Goal: Task Accomplishment & Management: Use online tool/utility

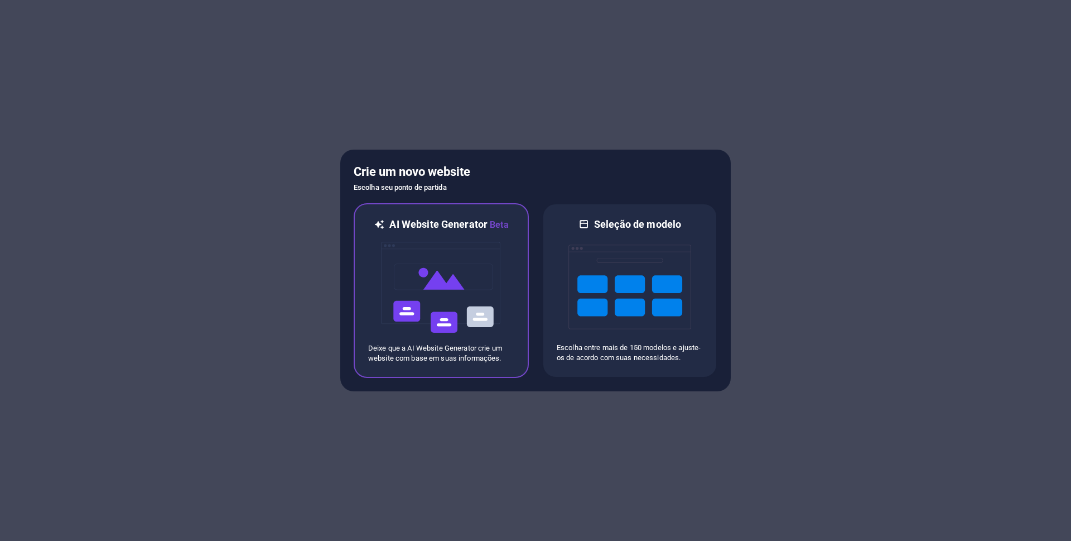
click at [452, 294] on img at bounding box center [441, 288] width 123 height 112
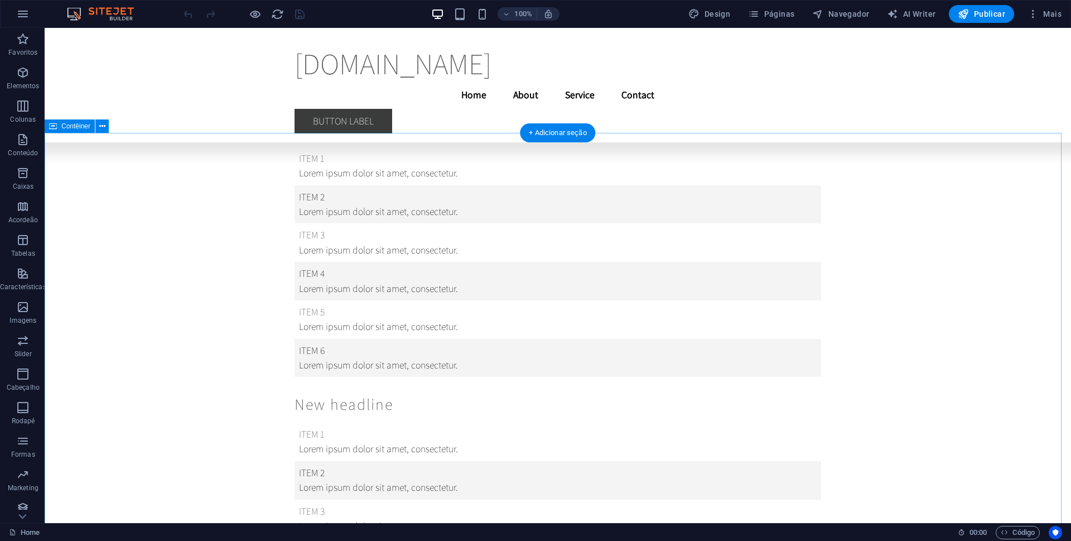
scroll to position [16706, 0]
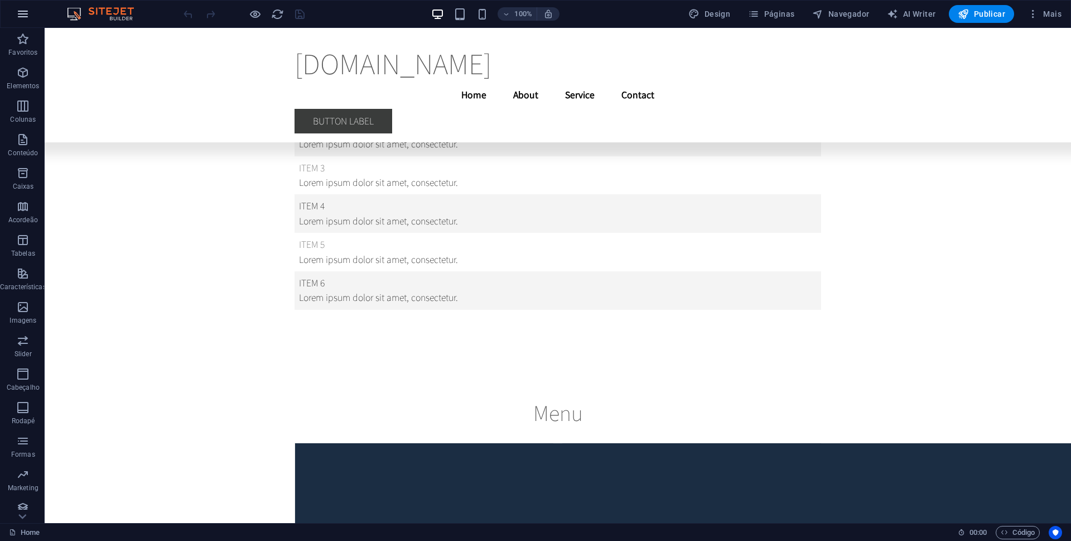
click at [15, 17] on button "button" at bounding box center [22, 14] width 27 height 27
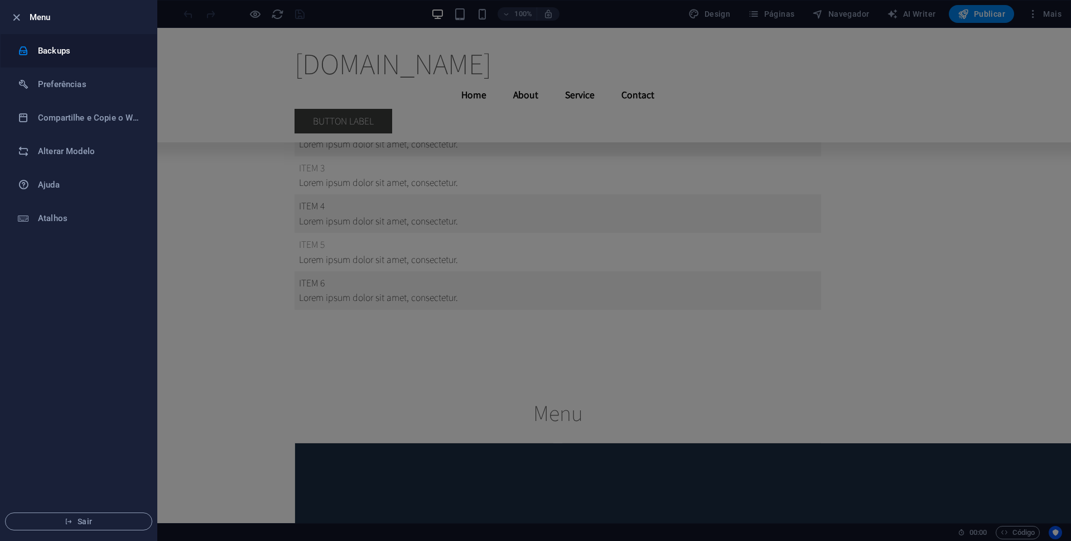
click at [51, 52] on h6 "Backups" at bounding box center [89, 50] width 103 height 13
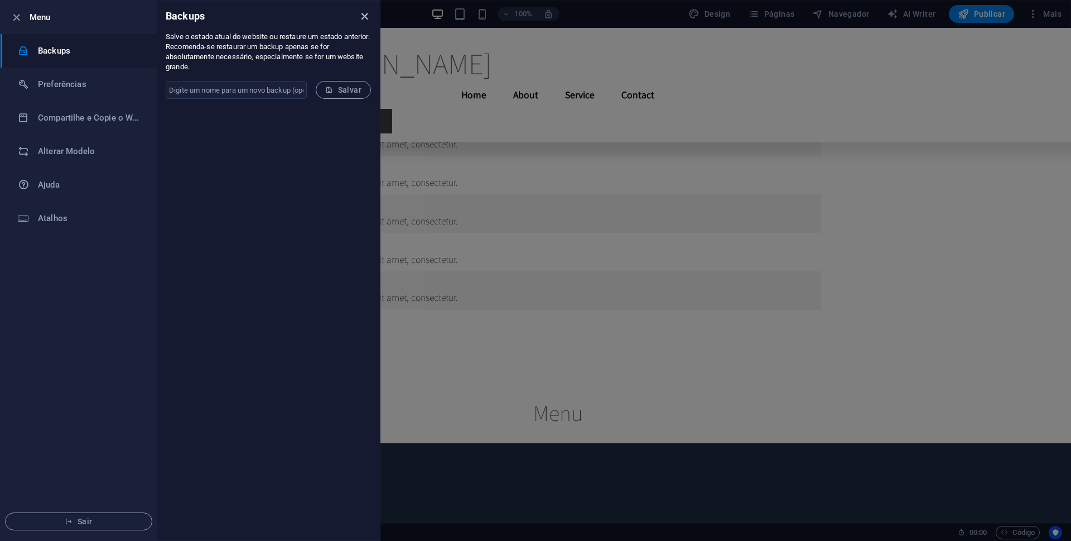
click at [364, 13] on icon "close" at bounding box center [364, 16] width 13 height 13
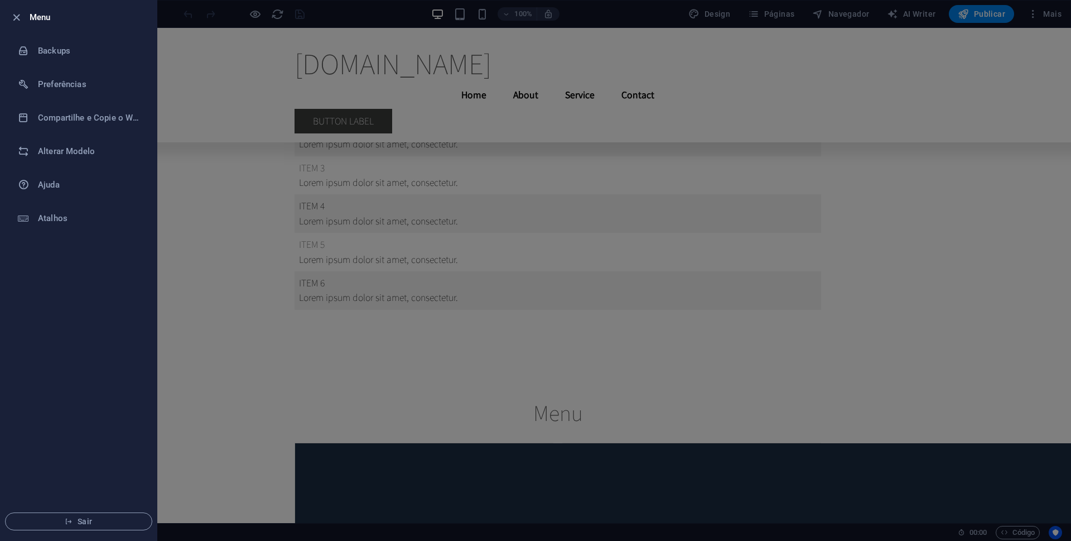
click at [937, 228] on div at bounding box center [535, 270] width 1071 height 541
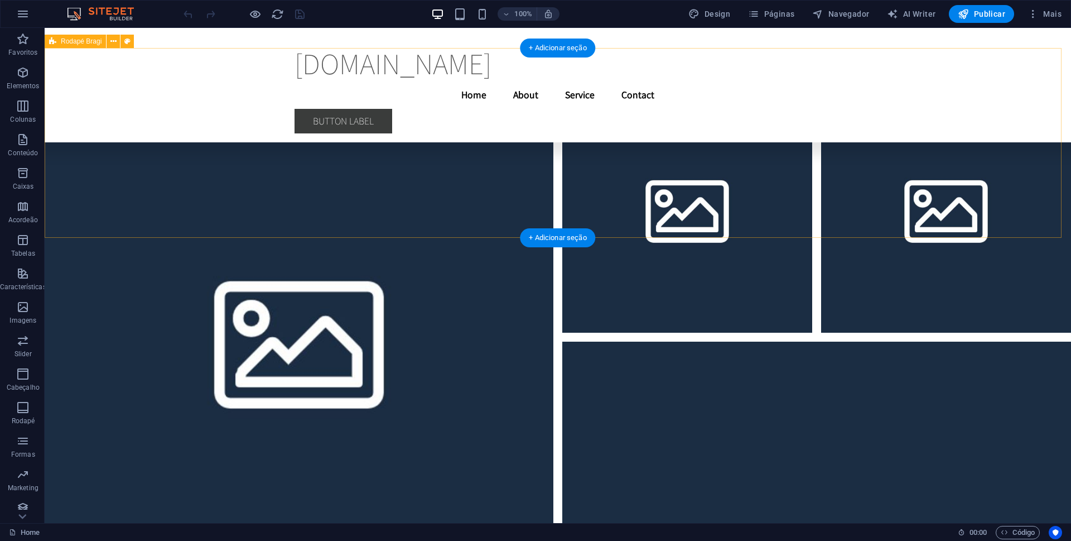
scroll to position [24129, 0]
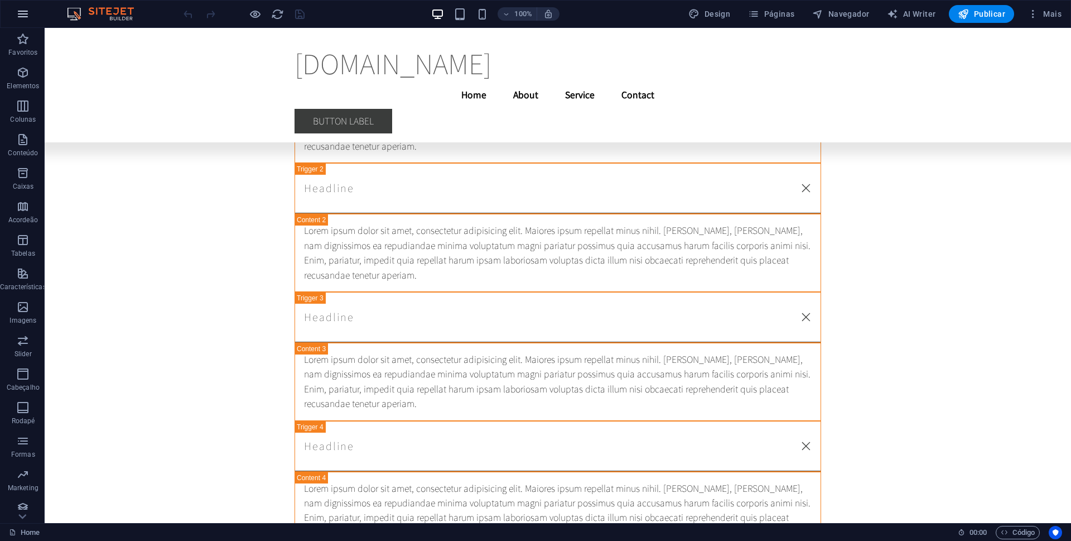
click at [23, 15] on icon "button" at bounding box center [22, 13] width 13 height 13
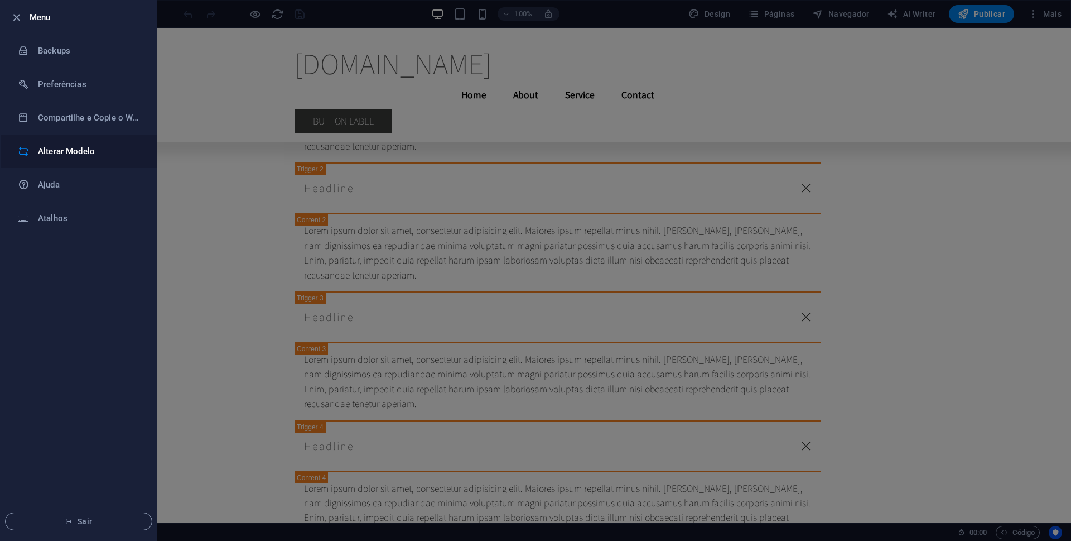
click at [69, 149] on h6 "Alterar Modelo" at bounding box center [89, 151] width 103 height 13
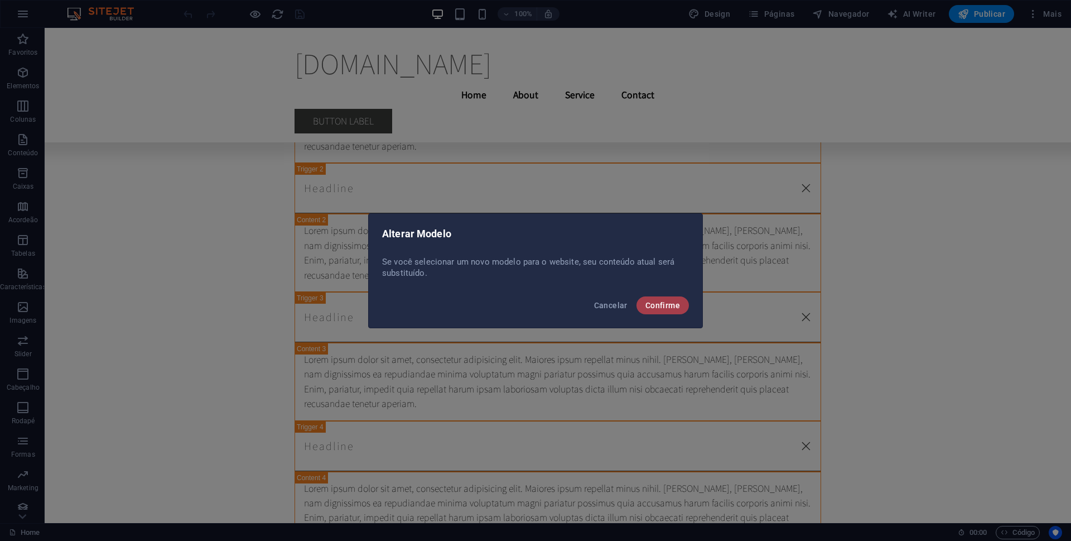
click at [674, 310] on button "Confirme" at bounding box center [663, 305] width 52 height 18
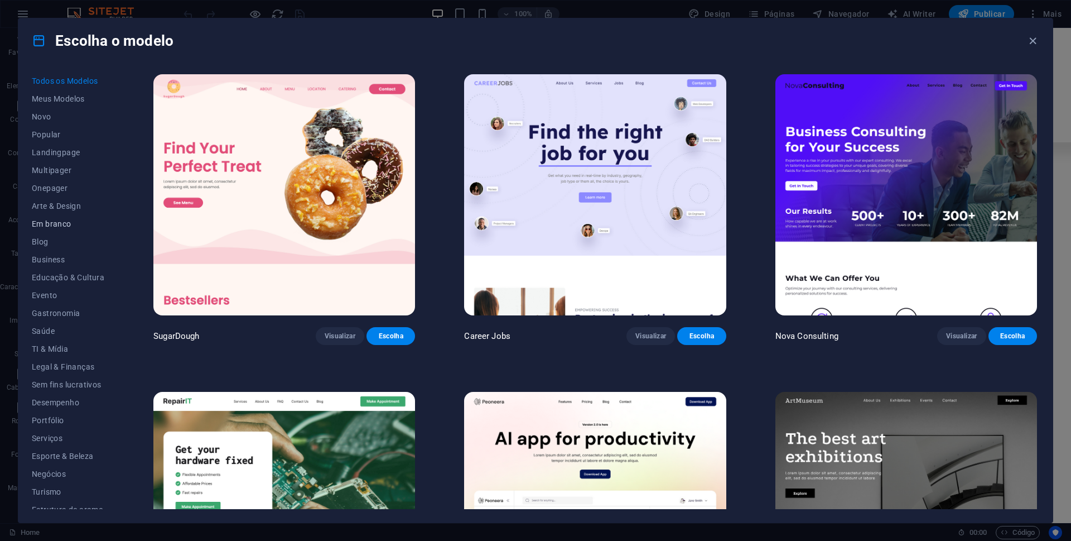
click at [51, 228] on span "Em branco" at bounding box center [68, 223] width 73 height 9
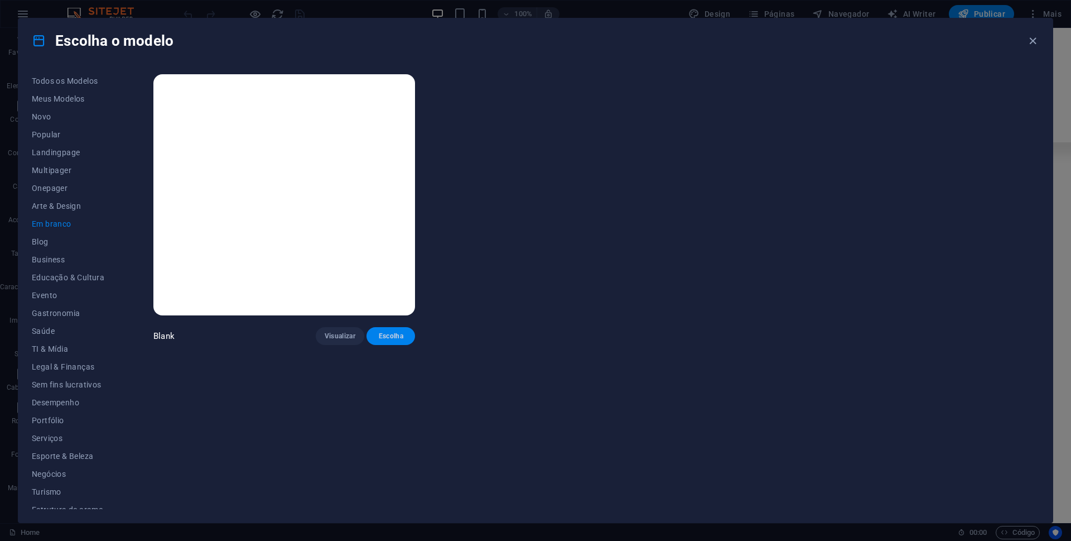
click at [386, 331] on span "Escolha" at bounding box center [391, 335] width 31 height 9
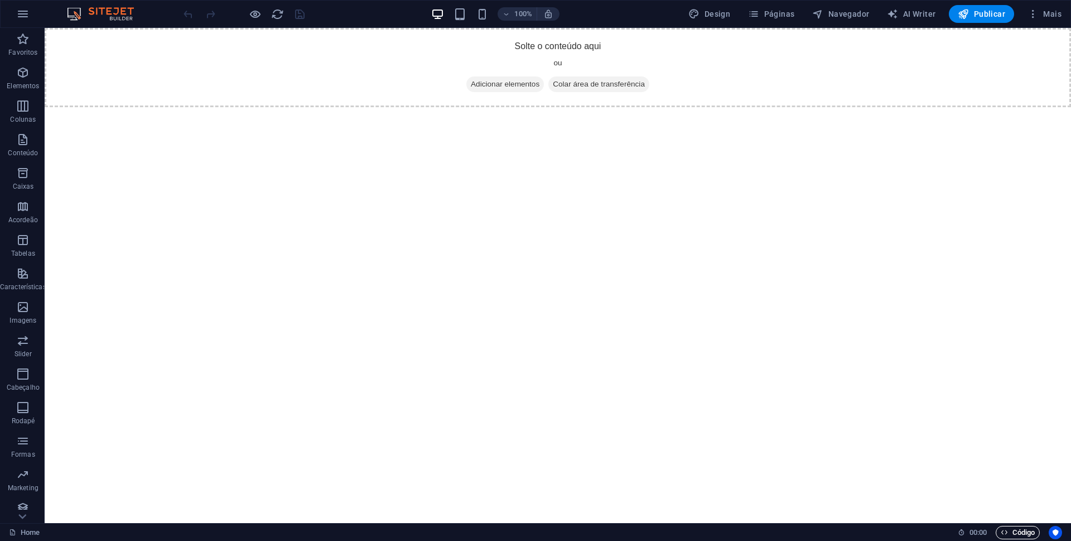
click at [1023, 533] on span "Código" at bounding box center [1018, 532] width 34 height 13
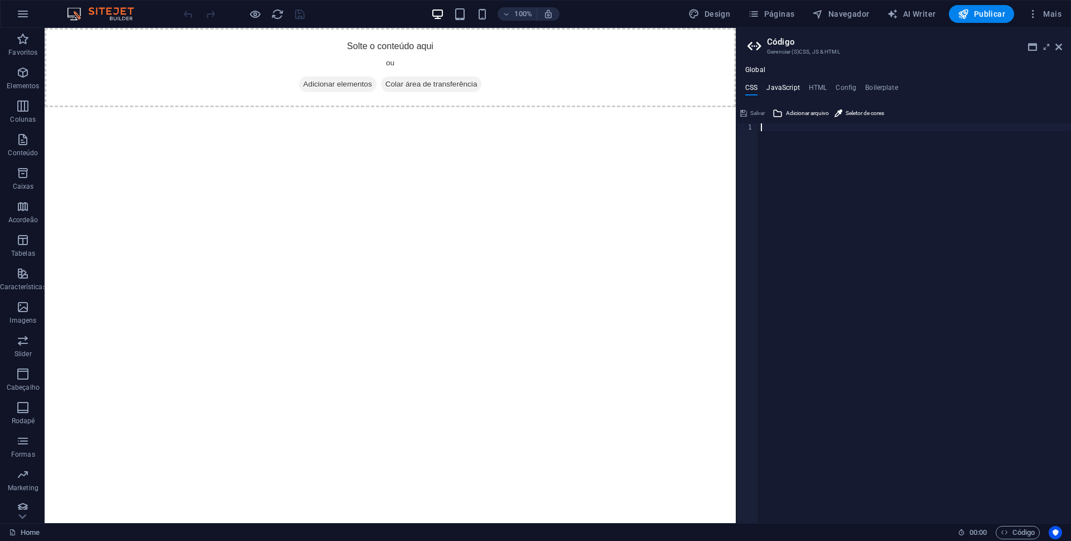
click at [779, 84] on h4 "JavaScript" at bounding box center [783, 90] width 33 height 12
click at [821, 84] on h4 "HTML" at bounding box center [818, 90] width 18 height 12
type textarea "<a href="#main-content" class="wv-link-content button">Skip to main content</a>"
click at [848, 89] on h4 "Config" at bounding box center [846, 90] width 21 height 12
click at [879, 89] on h4 "Boilerplate" at bounding box center [882, 90] width 33 height 12
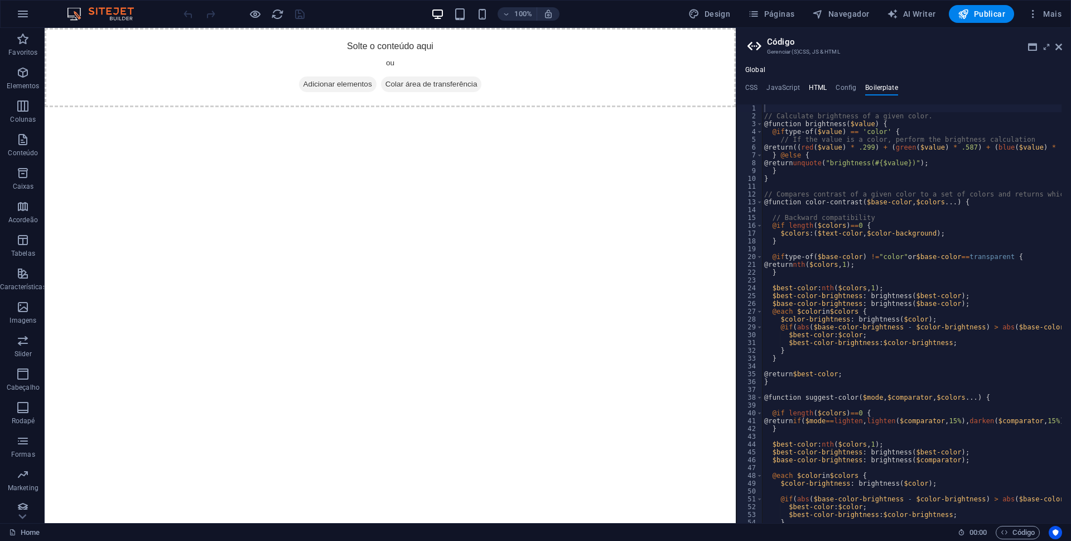
click at [814, 88] on h4 "HTML" at bounding box center [818, 90] width 18 height 12
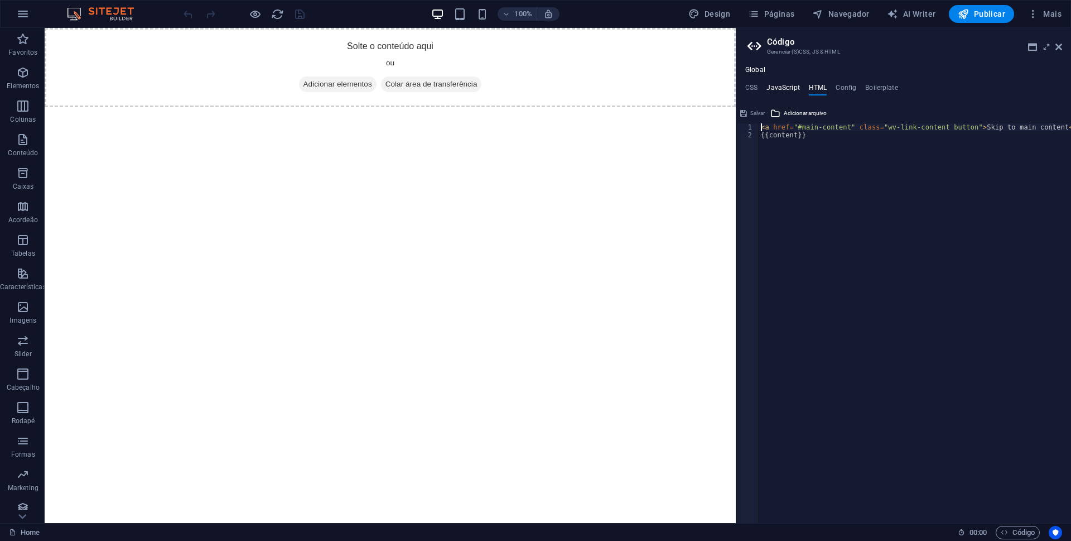
click at [780, 86] on h4 "JavaScript" at bounding box center [783, 90] width 33 height 12
click at [757, 85] on h4 "CSS" at bounding box center [752, 90] width 12 height 12
click at [1061, 47] on icon at bounding box center [1059, 46] width 7 height 9
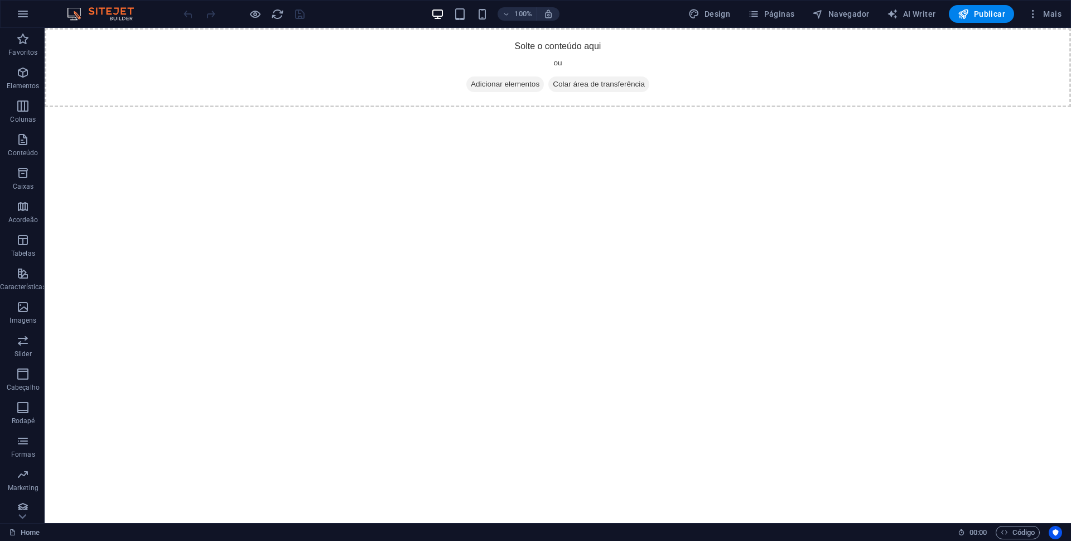
click at [465, 107] on html "Skip to main content Solte o conteúdo aqui ou Adicionar elementos Colar área de…" at bounding box center [558, 67] width 1027 height 79
click at [277, 11] on icon "reload" at bounding box center [277, 14] width 13 height 13
click at [16, 13] on icon "button" at bounding box center [22, 13] width 13 height 13
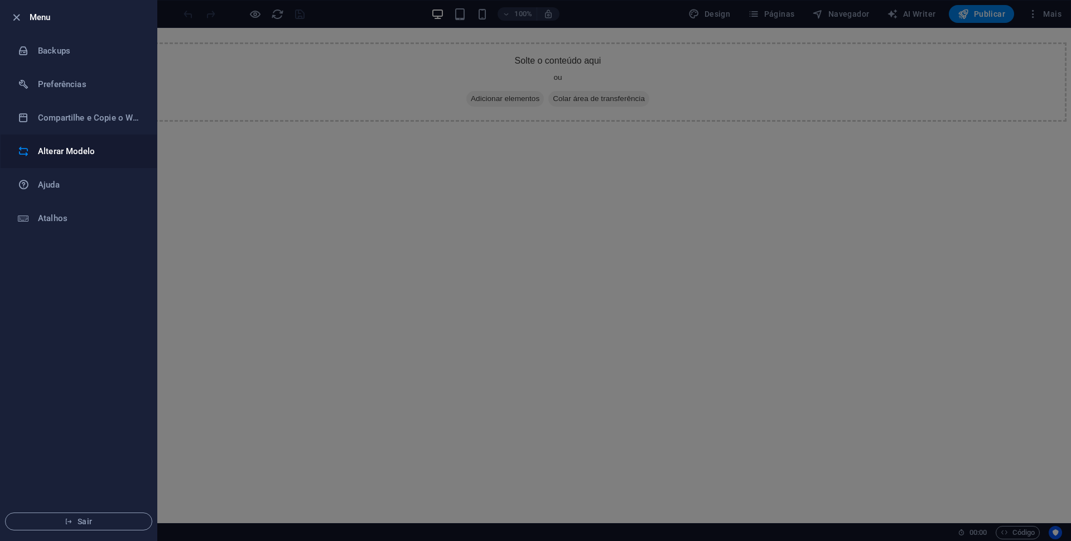
click at [70, 145] on h6 "Alterar Modelo" at bounding box center [89, 151] width 103 height 13
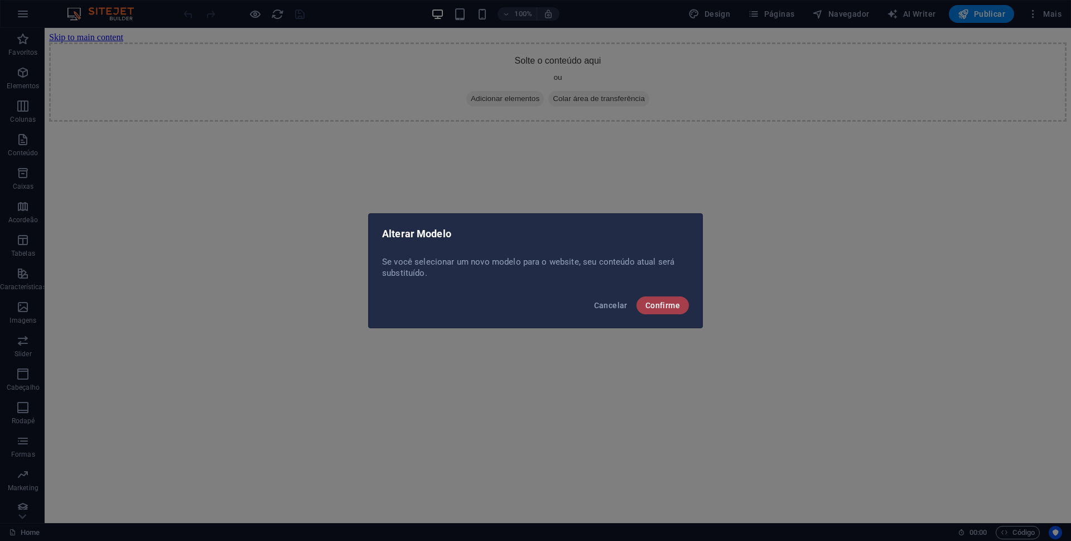
click at [664, 297] on button "Confirme" at bounding box center [663, 305] width 52 height 18
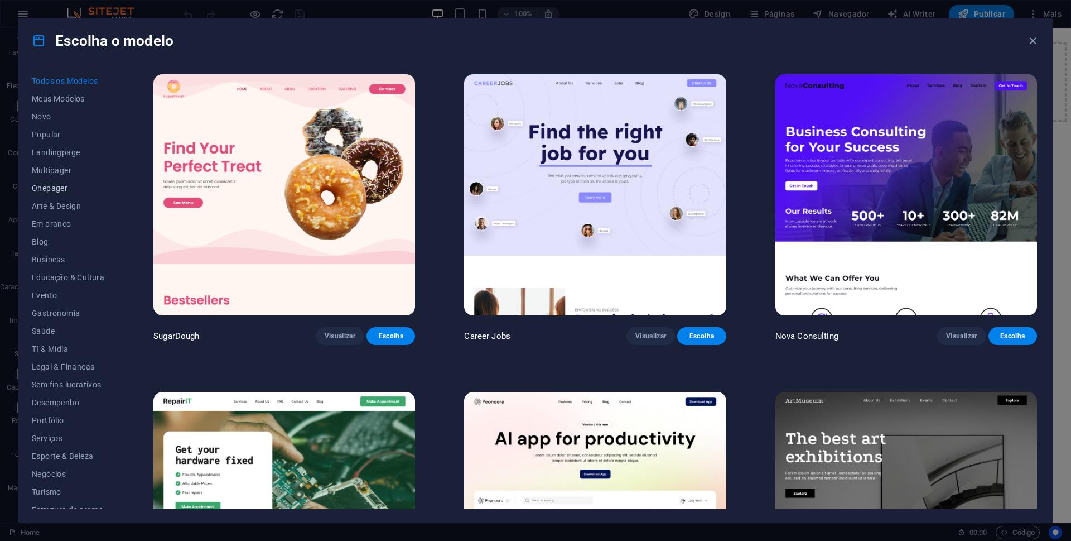
click at [49, 186] on span "Onepager" at bounding box center [68, 188] width 73 height 9
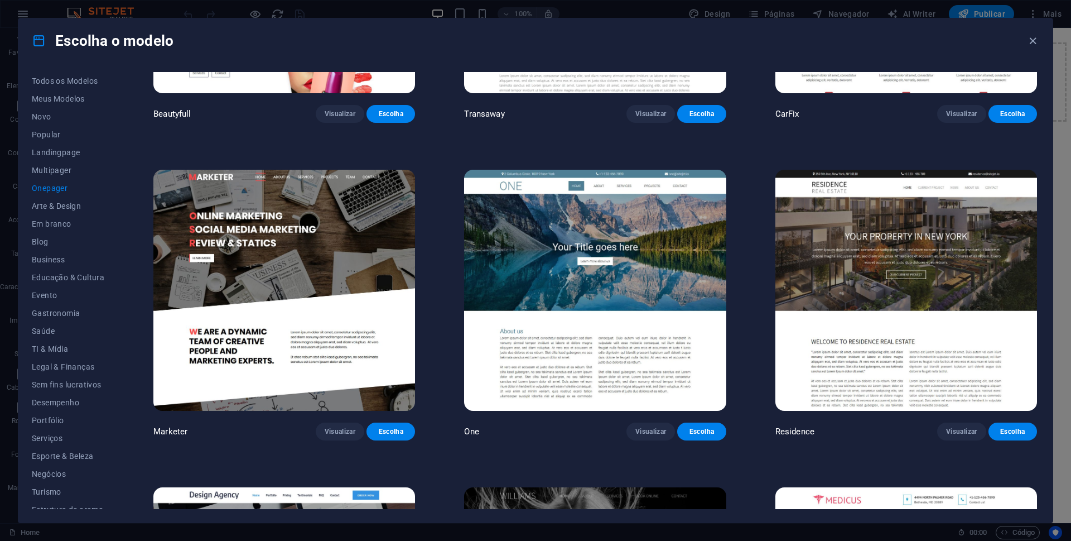
scroll to position [6250, 0]
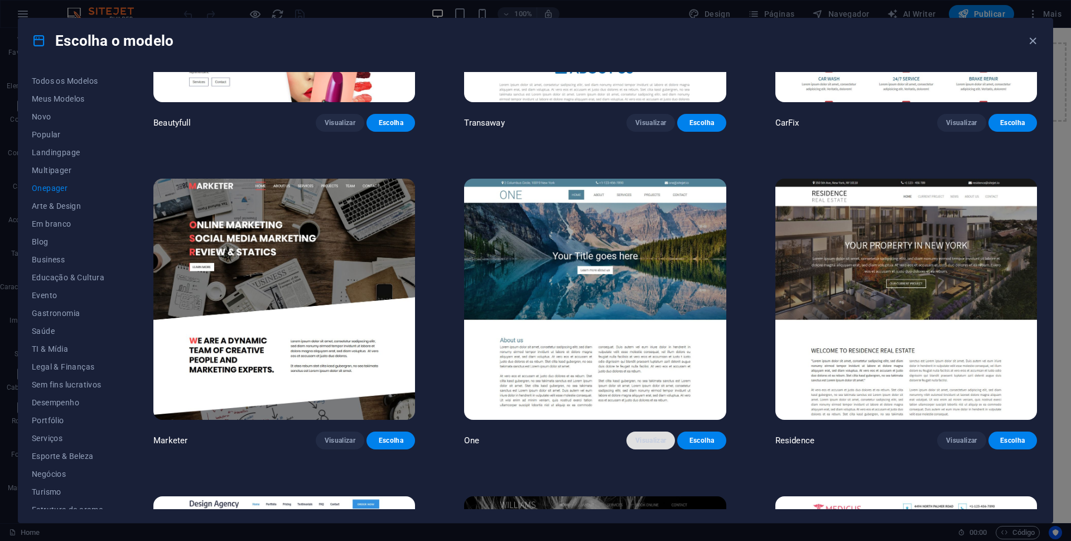
click at [642, 436] on span "Visualizar" at bounding box center [651, 440] width 31 height 9
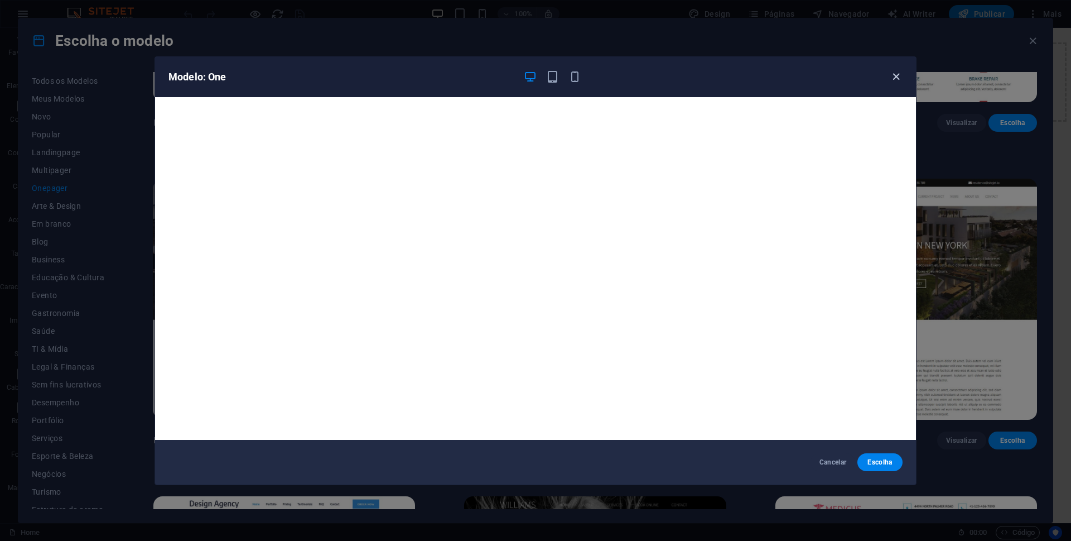
click at [900, 78] on icon "button" at bounding box center [896, 76] width 13 height 13
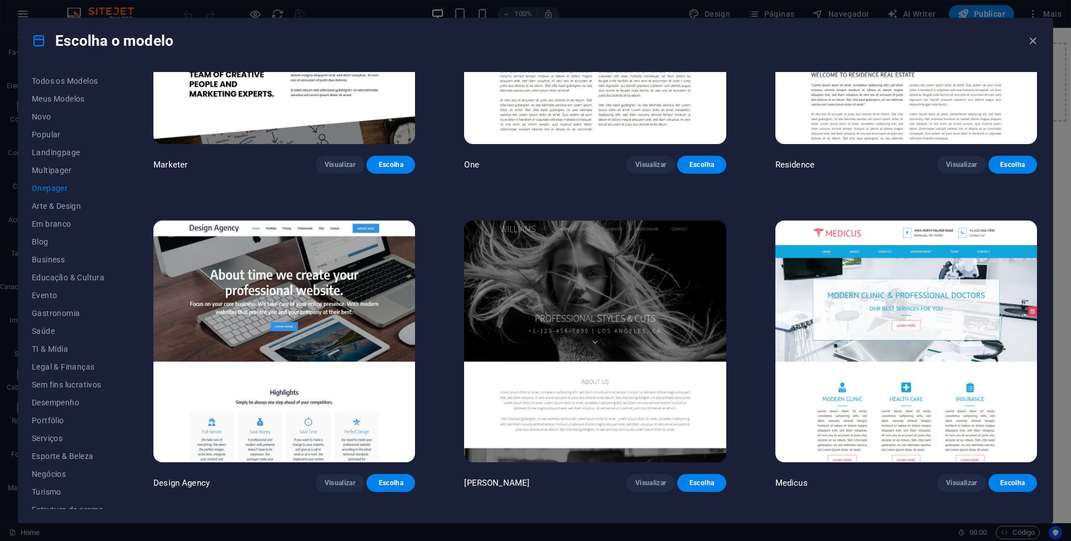
scroll to position [6529, 0]
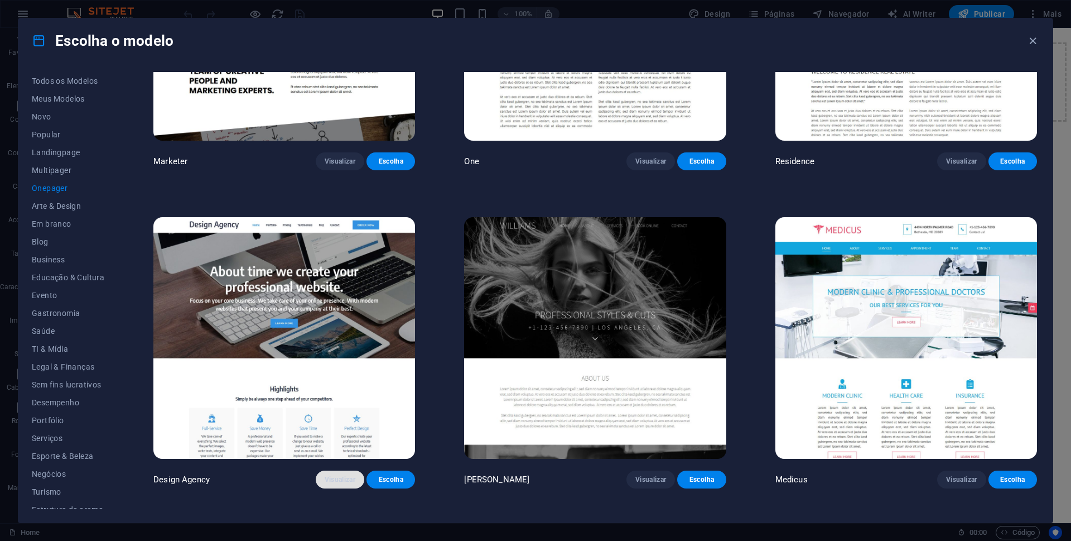
click at [336, 475] on span "Visualizar" at bounding box center [340, 479] width 31 height 9
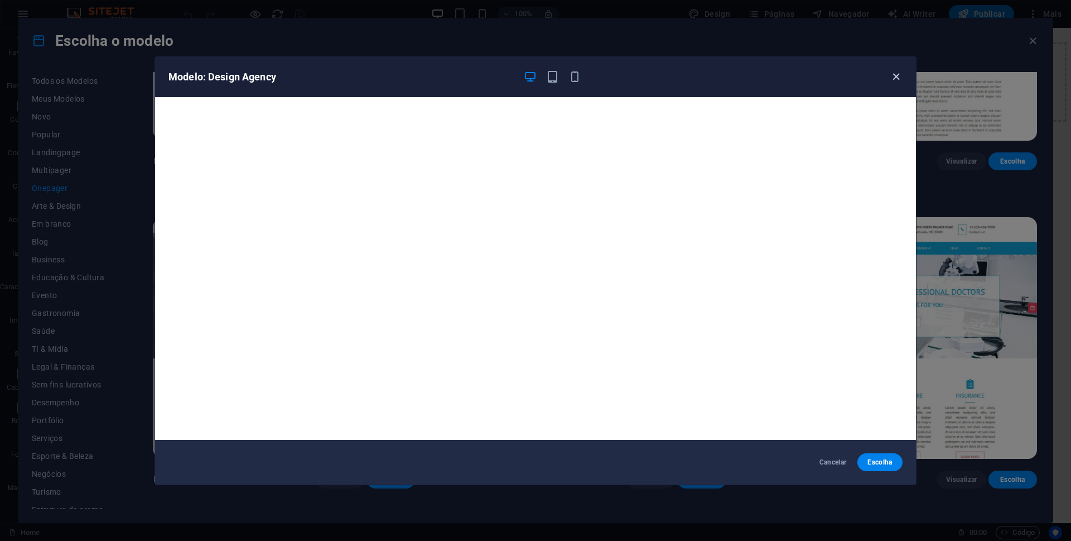
click at [892, 77] on icon "button" at bounding box center [896, 76] width 13 height 13
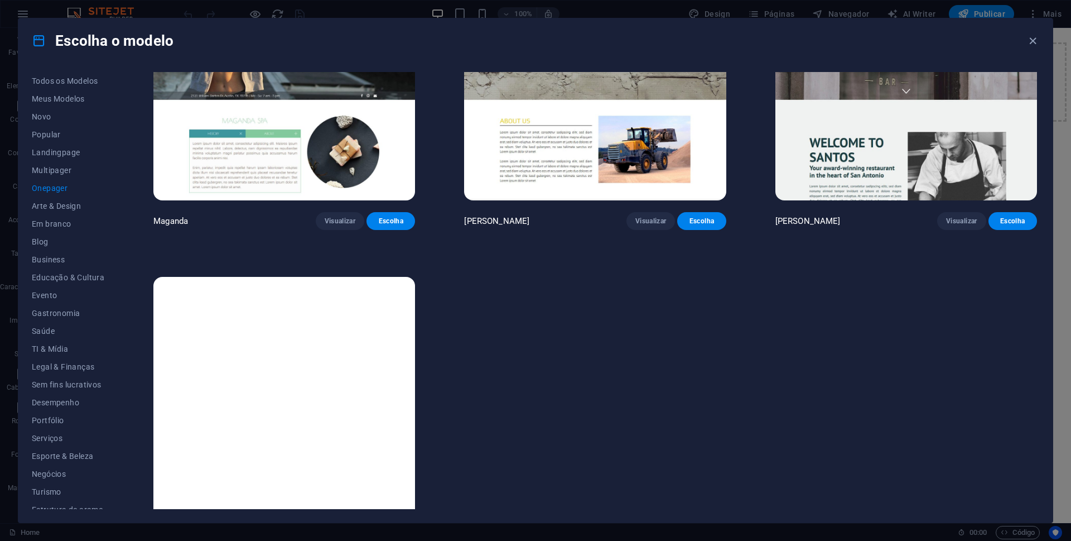
scroll to position [7112, 0]
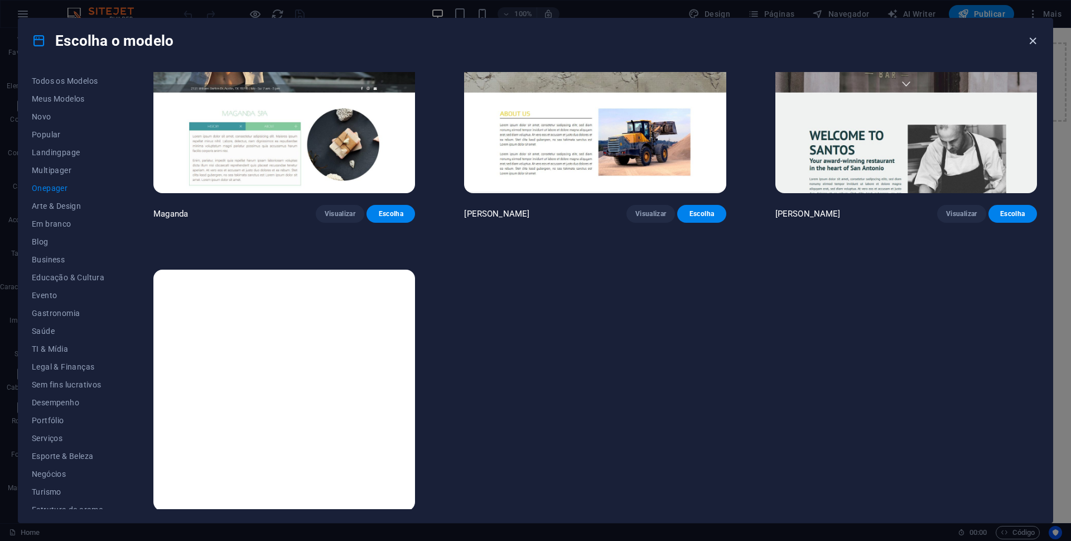
click at [1032, 40] on icon "button" at bounding box center [1033, 41] width 13 height 13
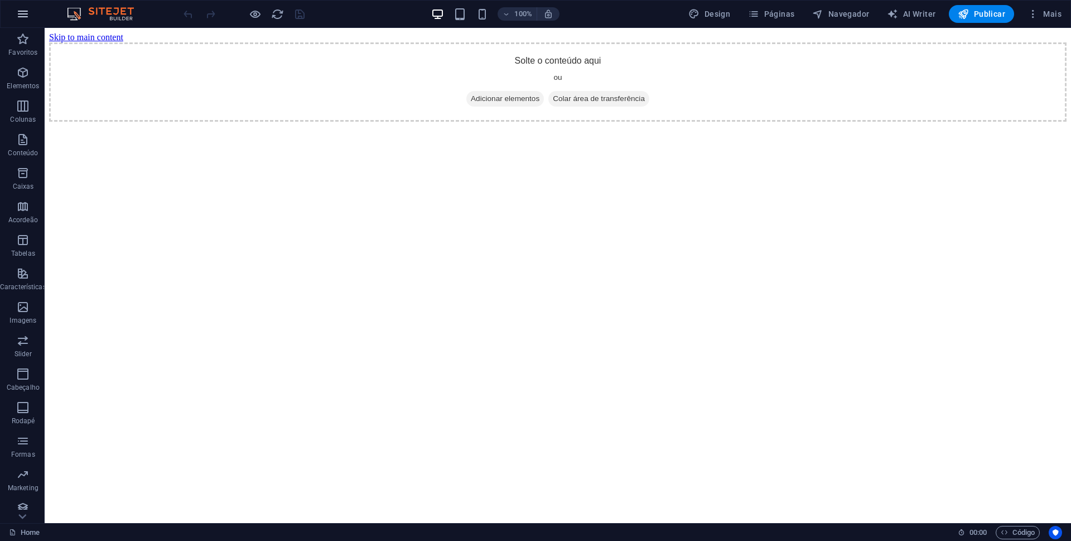
click at [25, 17] on icon "button" at bounding box center [22, 13] width 13 height 13
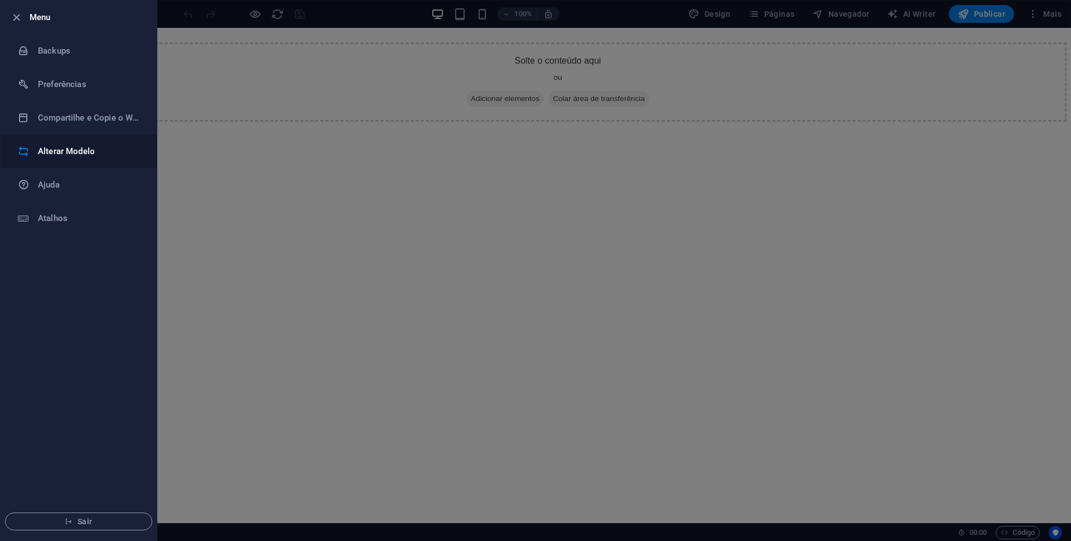
click at [61, 150] on h6 "Alterar Modelo" at bounding box center [89, 151] width 103 height 13
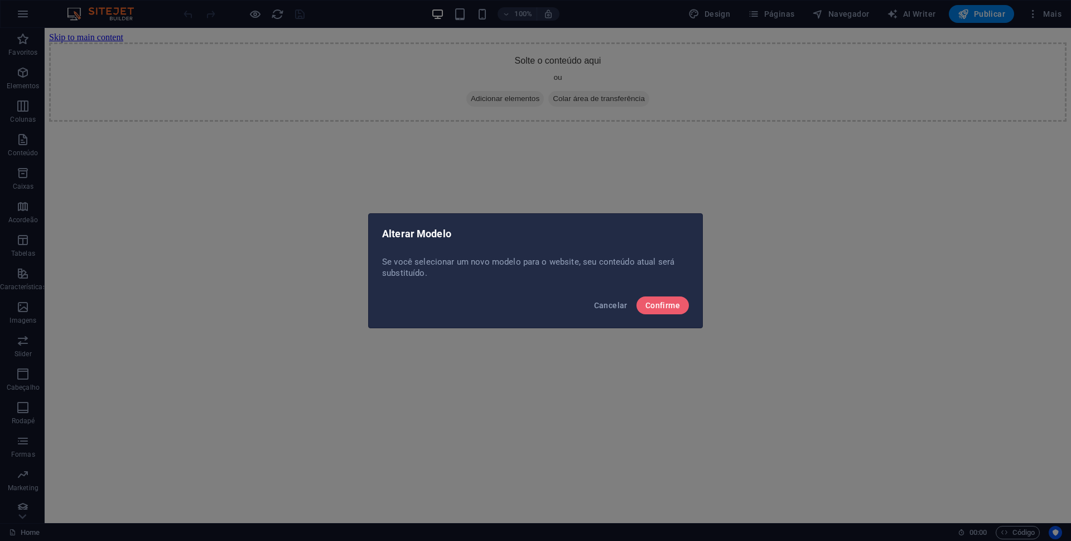
click at [674, 295] on div "Cancelar Confirme" at bounding box center [536, 309] width 334 height 38
click at [667, 307] on span "Confirme" at bounding box center [663, 305] width 35 height 9
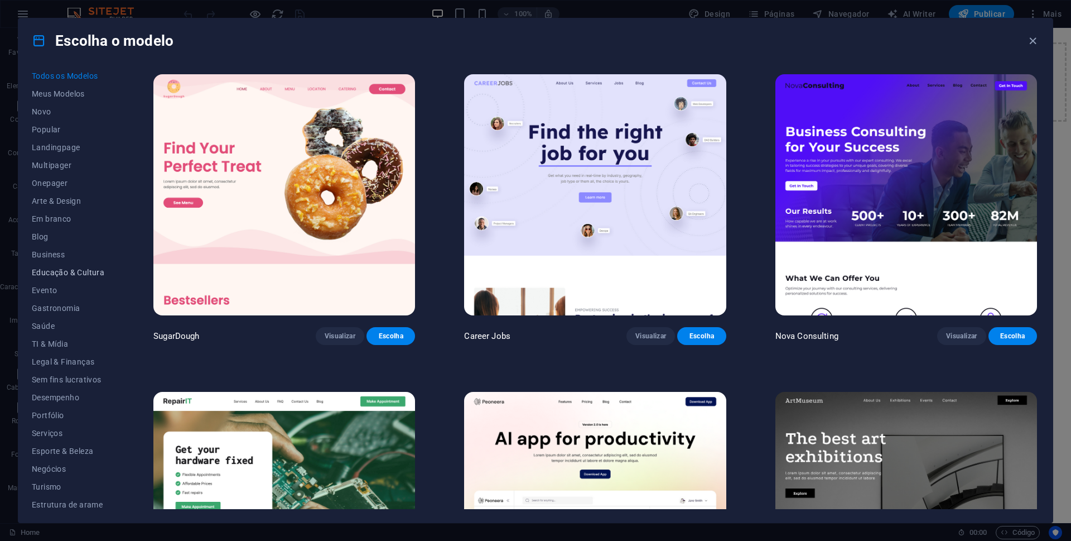
scroll to position [9, 0]
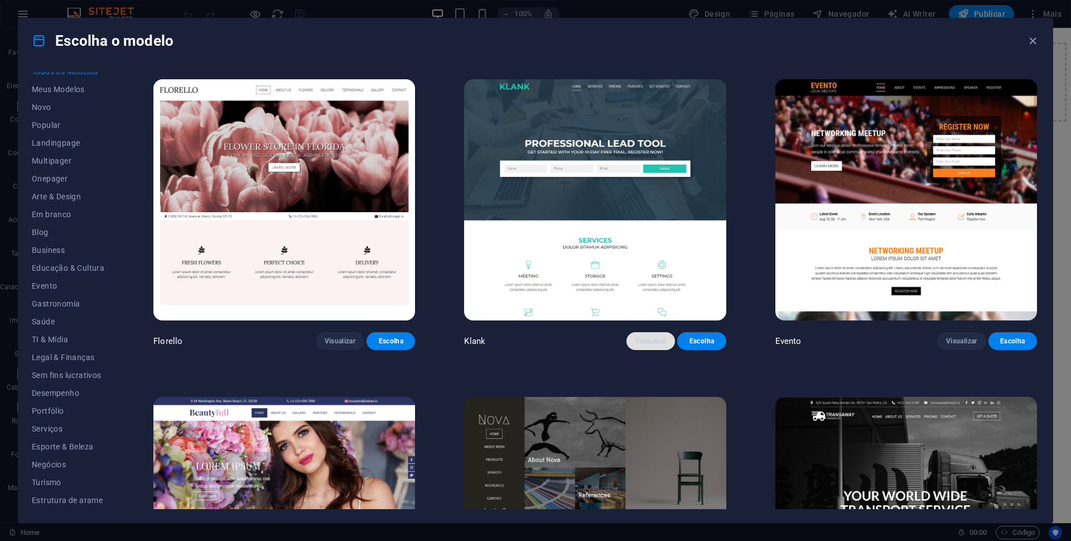
click at [642, 332] on button "Visualizar" at bounding box center [651, 341] width 49 height 18
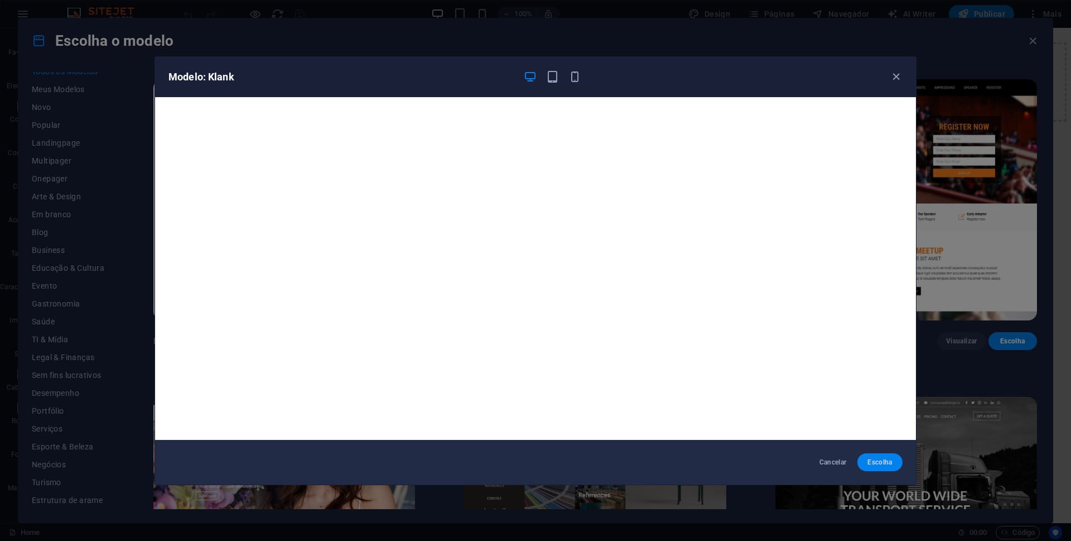
click at [881, 463] on span "Escolha" at bounding box center [880, 462] width 27 height 9
